Goal: Information Seeking & Learning: Find specific fact

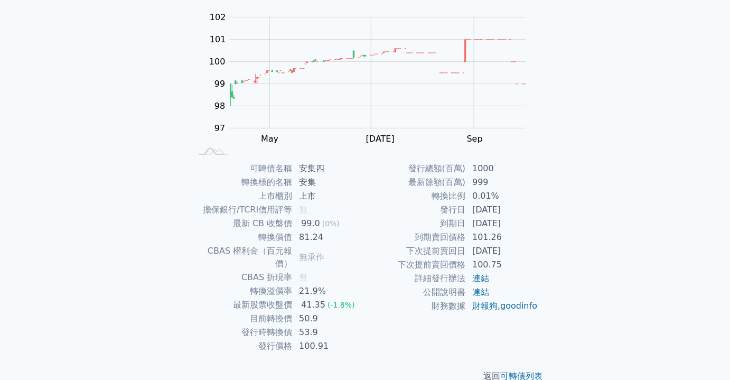
scroll to position [109, 0]
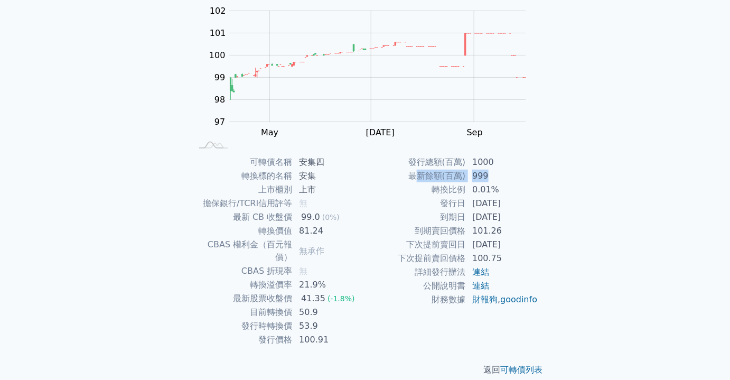
drag, startPoint x: 420, startPoint y: 175, endPoint x: 499, endPoint y: 171, distance: 79.3
click at [497, 171] on tr "最新餘額(百萬) 999" at bounding box center [451, 176] width 173 height 14
click at [501, 170] on td "999" at bounding box center [502, 176] width 72 height 14
click at [436, 161] on td "發行總額(百萬)" at bounding box center [415, 162] width 101 height 14
drag, startPoint x: 413, startPoint y: 158, endPoint x: 501, endPoint y: 159, distance: 88.2
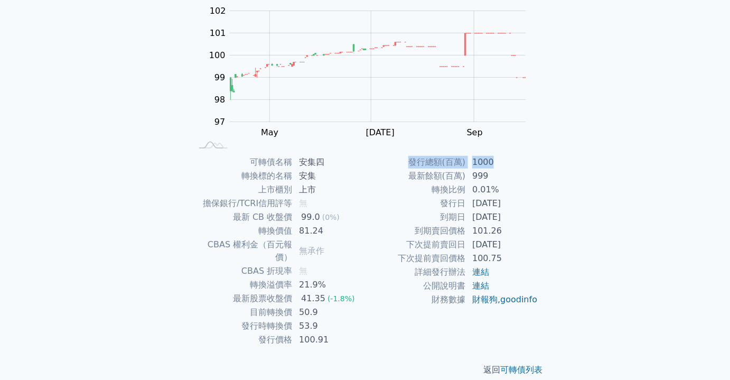
click at [500, 159] on tr "發行總額(百萬) 1000" at bounding box center [451, 162] width 173 height 14
drag, startPoint x: 493, startPoint y: 167, endPoint x: 483, endPoint y: 173, distance: 11.1
click at [493, 167] on td "1000" at bounding box center [502, 162] width 72 height 14
click at [424, 174] on td "最新餘額(百萬)" at bounding box center [415, 176] width 101 height 14
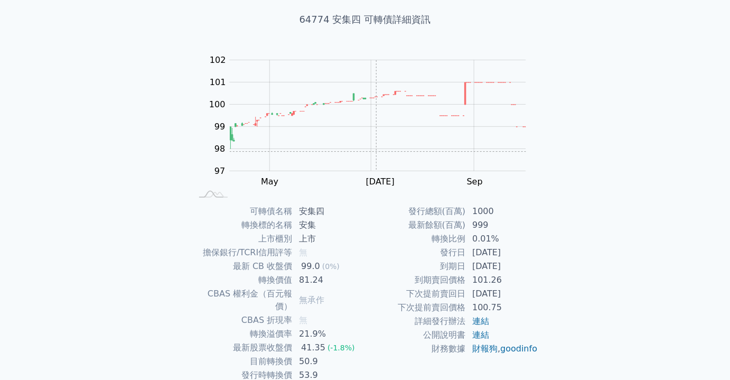
scroll to position [13, 0]
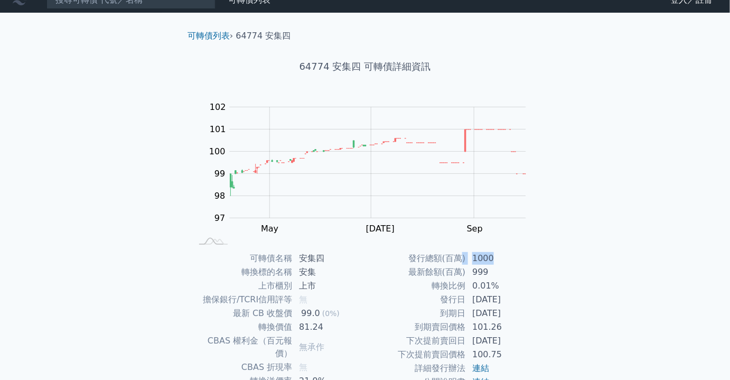
drag, startPoint x: 463, startPoint y: 259, endPoint x: 523, endPoint y: 258, distance: 60.2
click at [523, 258] on tr "發行總額(百萬) 1000" at bounding box center [451, 258] width 173 height 14
click at [456, 258] on td "發行總額(百萬)" at bounding box center [415, 258] width 101 height 14
drag, startPoint x: 430, startPoint y: 285, endPoint x: 462, endPoint y: 283, distance: 32.3
click at [462, 283] on td "轉換比例" at bounding box center [415, 286] width 101 height 14
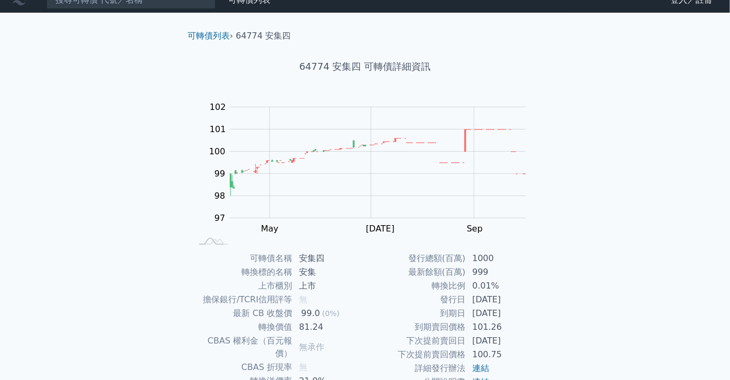
click at [564, 275] on div "可轉債列表 › 64774 安集四 64774 安集四 可轉債詳細資訊 Zoom Out 100 95 96 97 98 99 100 101 102 103…" at bounding box center [364, 251] width 405 height 476
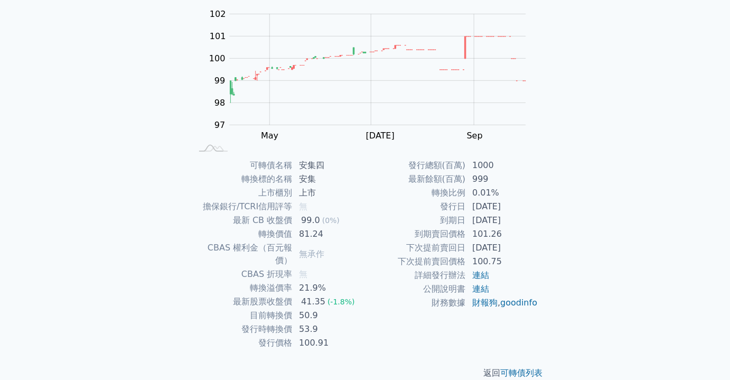
scroll to position [109, 0]
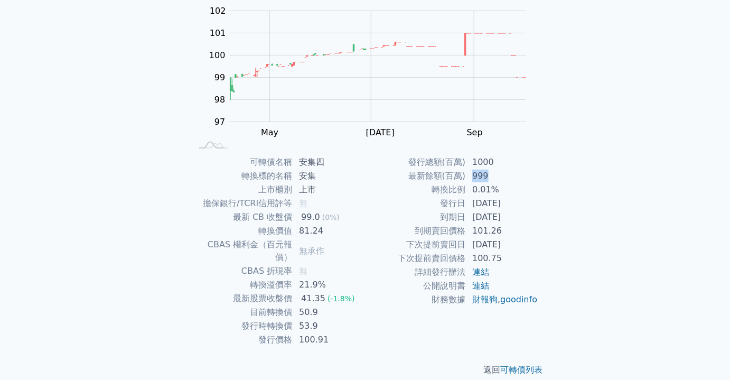
drag, startPoint x: 472, startPoint y: 171, endPoint x: 492, endPoint y: 172, distance: 20.1
click at [492, 172] on td "999" at bounding box center [502, 176] width 72 height 14
click at [493, 172] on td "999" at bounding box center [502, 176] width 72 height 14
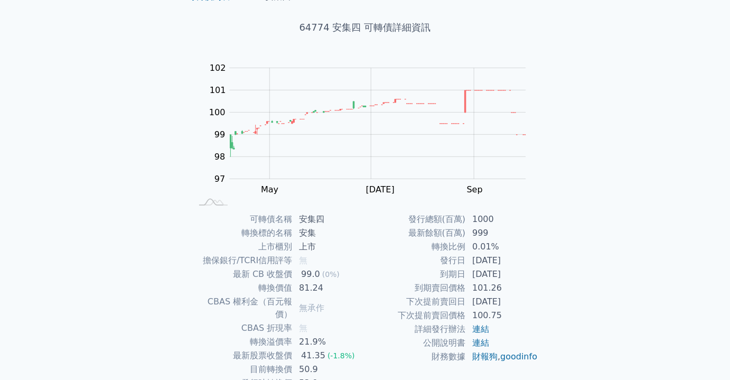
scroll to position [0, 0]
